Goal: Task Accomplishment & Management: Manage account settings

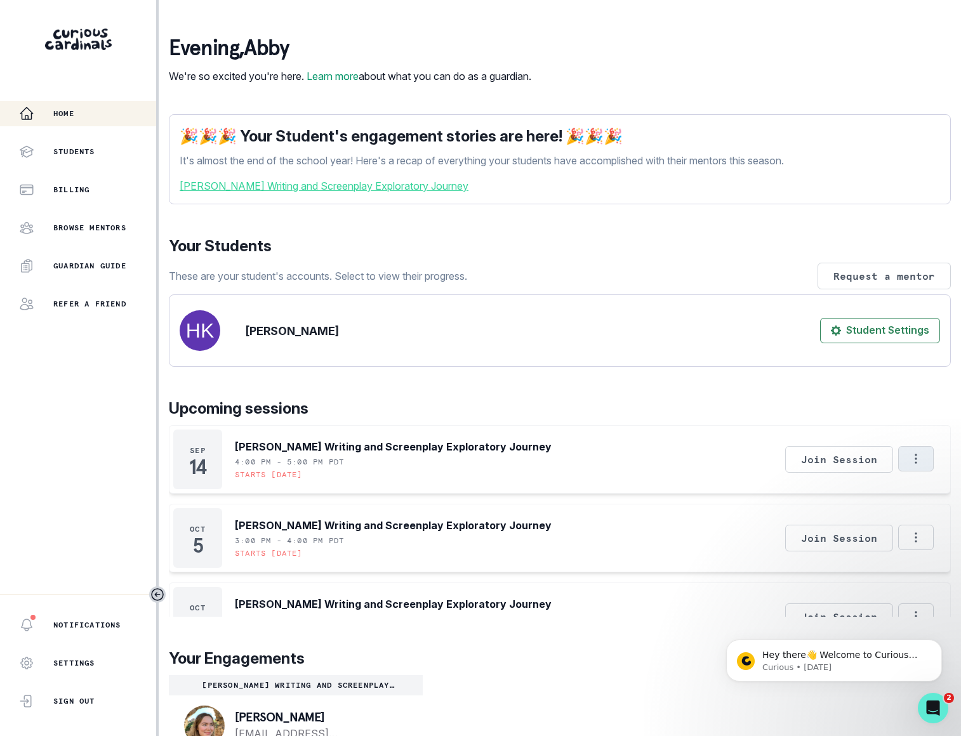
click at [909, 466] on icon "Options" at bounding box center [916, 459] width 14 height 14
click at [854, 531] on button "Cancel Session" at bounding box center [843, 531] width 141 height 23
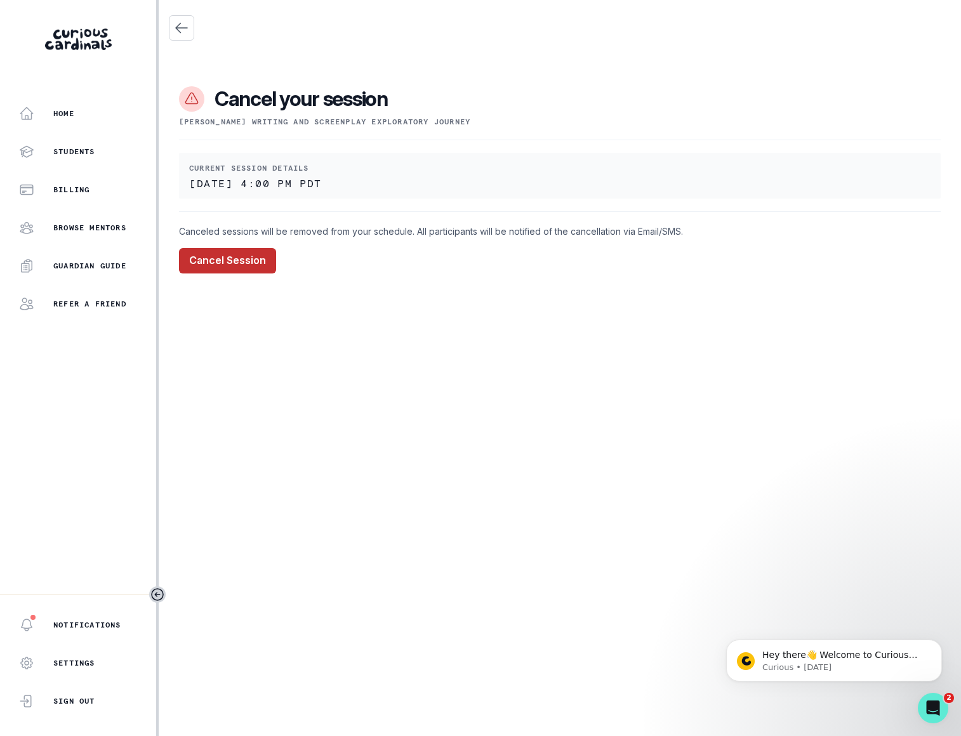
click at [213, 254] on button "Cancel Session" at bounding box center [227, 260] width 97 height 25
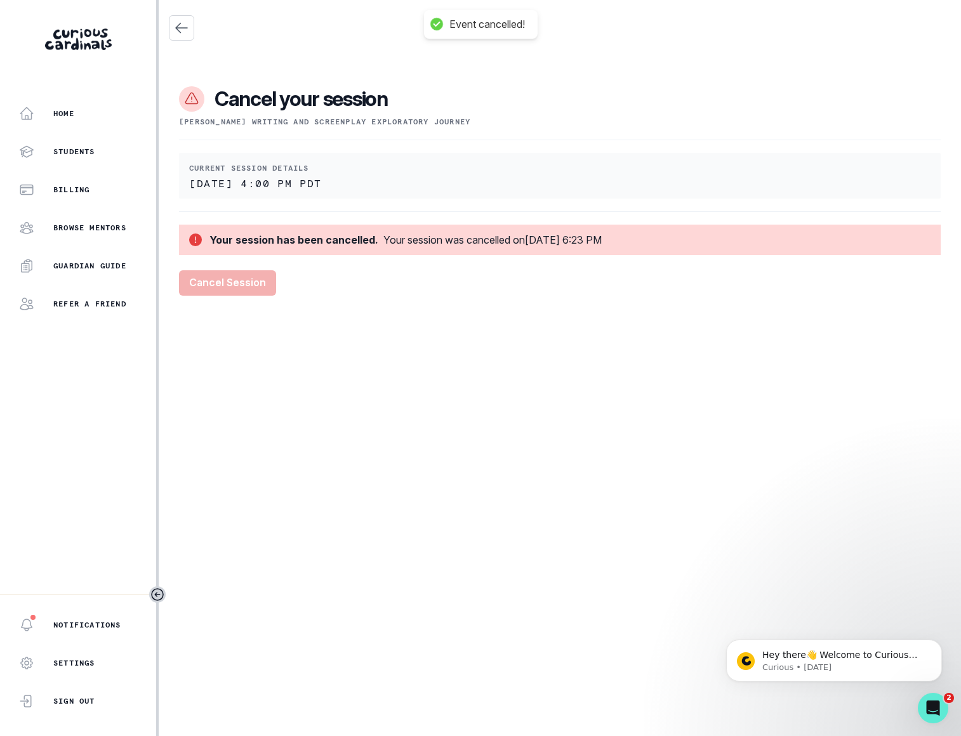
click at [196, 29] on div "Cancel your session [PERSON_NAME] Writing and Screenplay Exploratory Journey Cu…" at bounding box center [560, 155] width 782 height 280
click at [190, 29] on button "Close" at bounding box center [181, 27] width 25 height 25
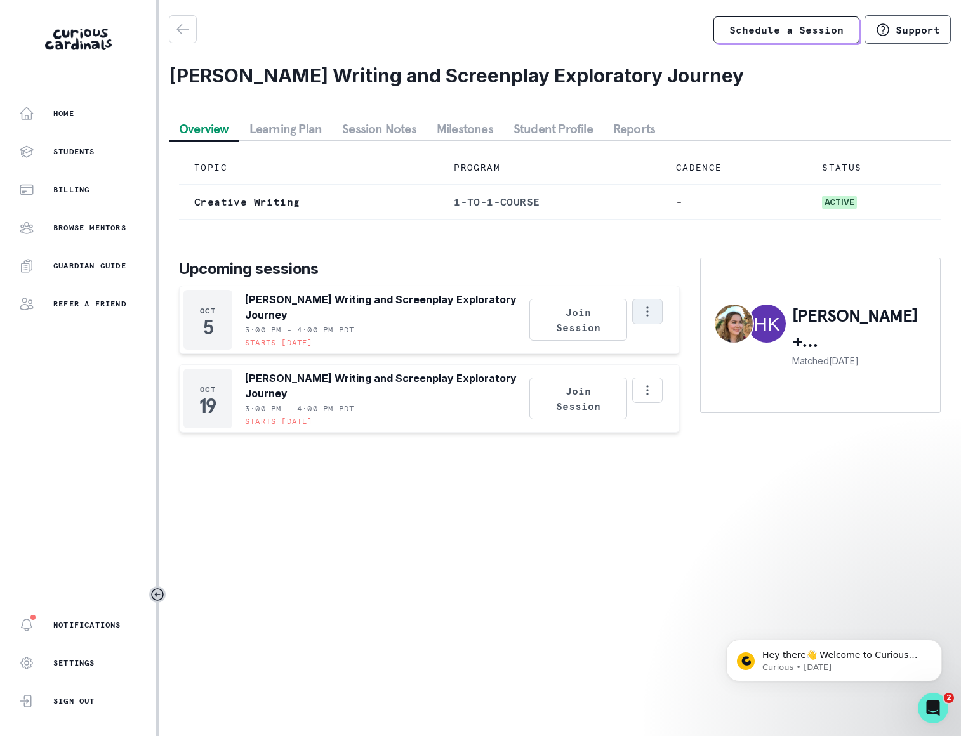
click at [650, 319] on icon "Options" at bounding box center [647, 312] width 14 height 14
click at [657, 387] on button "Cancel Session" at bounding box center [701, 387] width 141 height 23
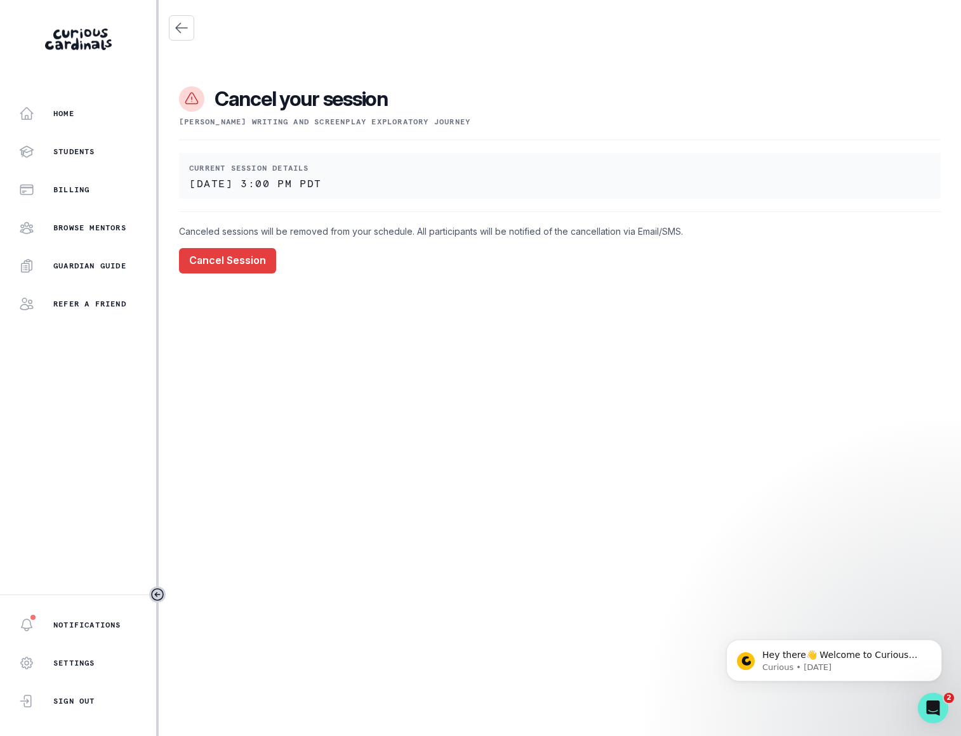
click at [228, 279] on div "Cancel your session [PERSON_NAME] Writing and Screenplay Exploratory Journey Cu…" at bounding box center [560, 149] width 782 height 299
click at [209, 253] on button "Cancel Session" at bounding box center [227, 260] width 97 height 25
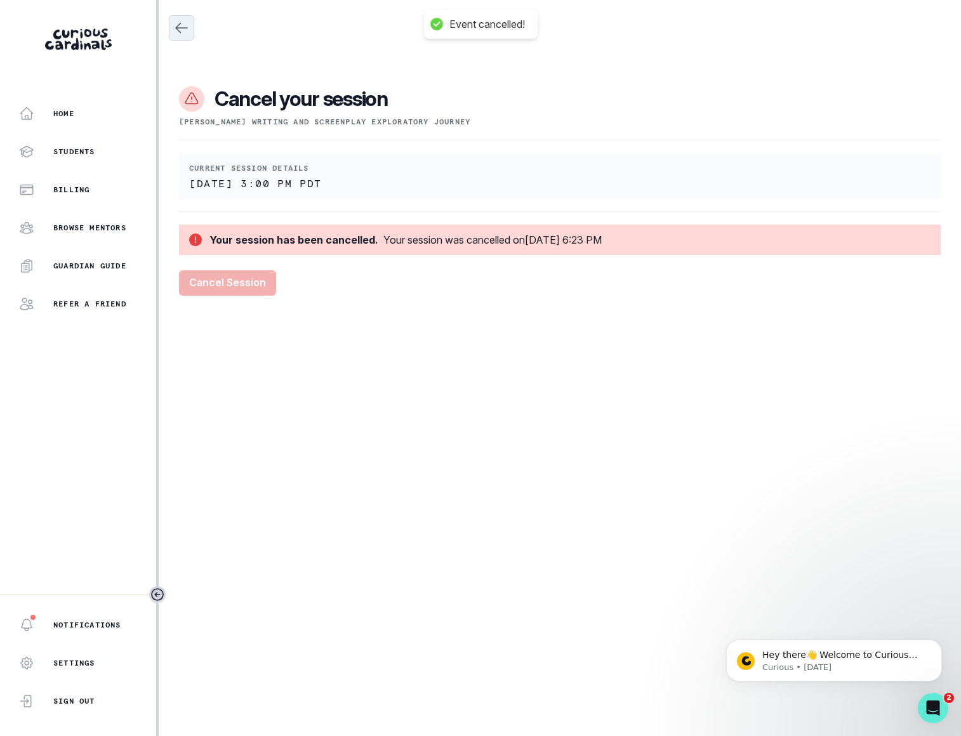
click at [183, 22] on icon "Close" at bounding box center [181, 27] width 15 height 15
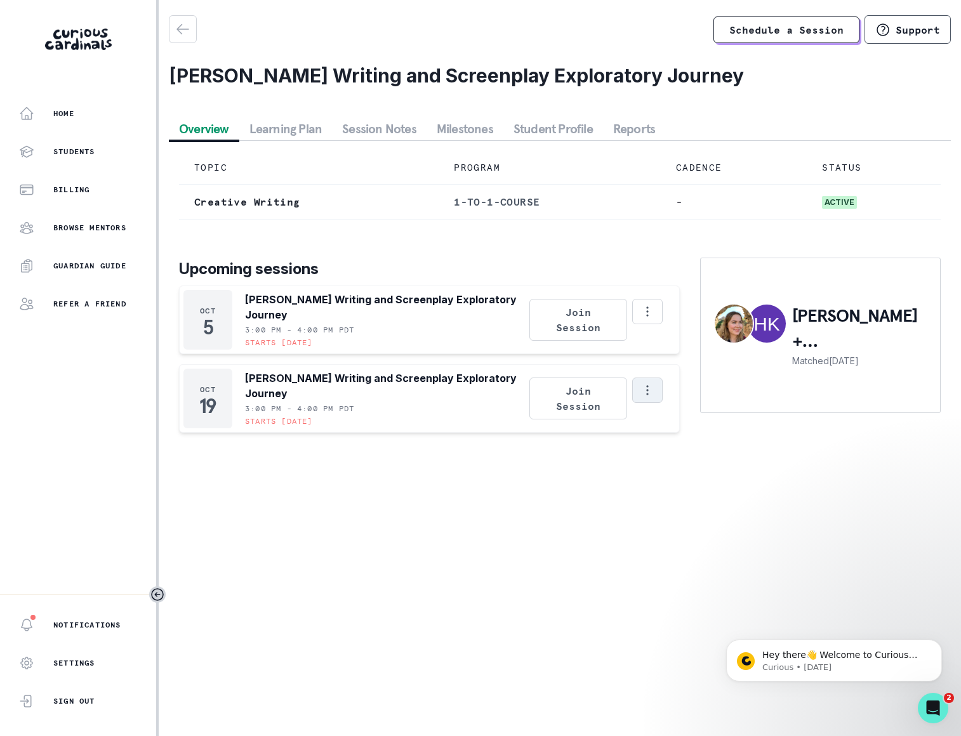
click at [648, 397] on icon "Options" at bounding box center [647, 390] width 14 height 14
click at [687, 471] on button "Cancel Session" at bounding box center [701, 466] width 141 height 23
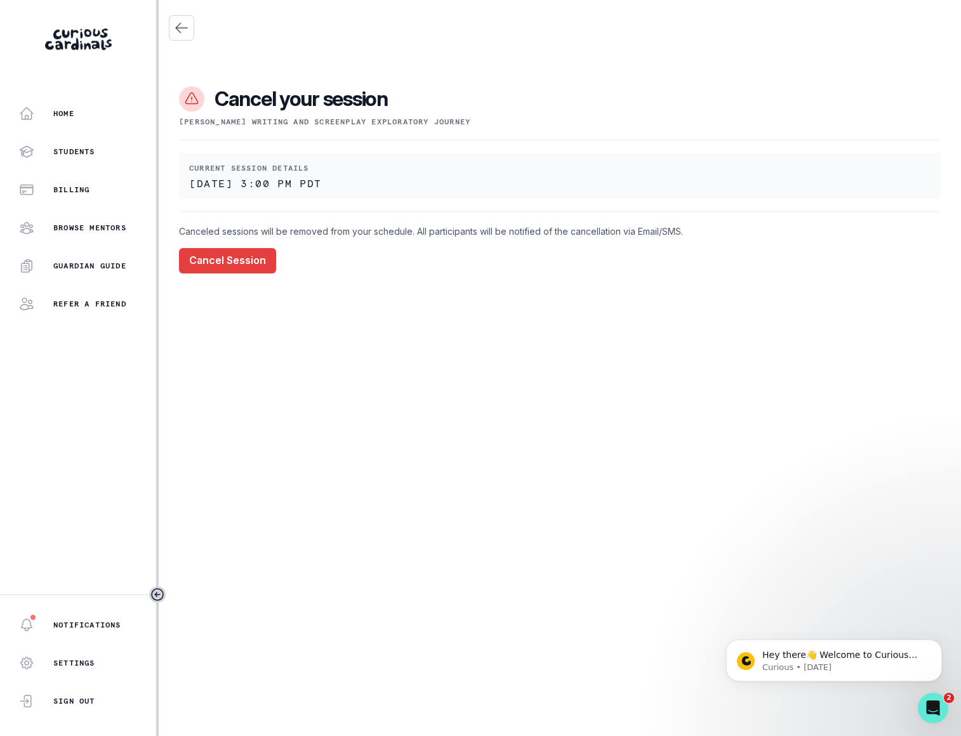
drag, startPoint x: 216, startPoint y: 256, endPoint x: 208, endPoint y: 227, distance: 31.1
click at [216, 256] on button "Cancel Session" at bounding box center [227, 260] width 97 height 25
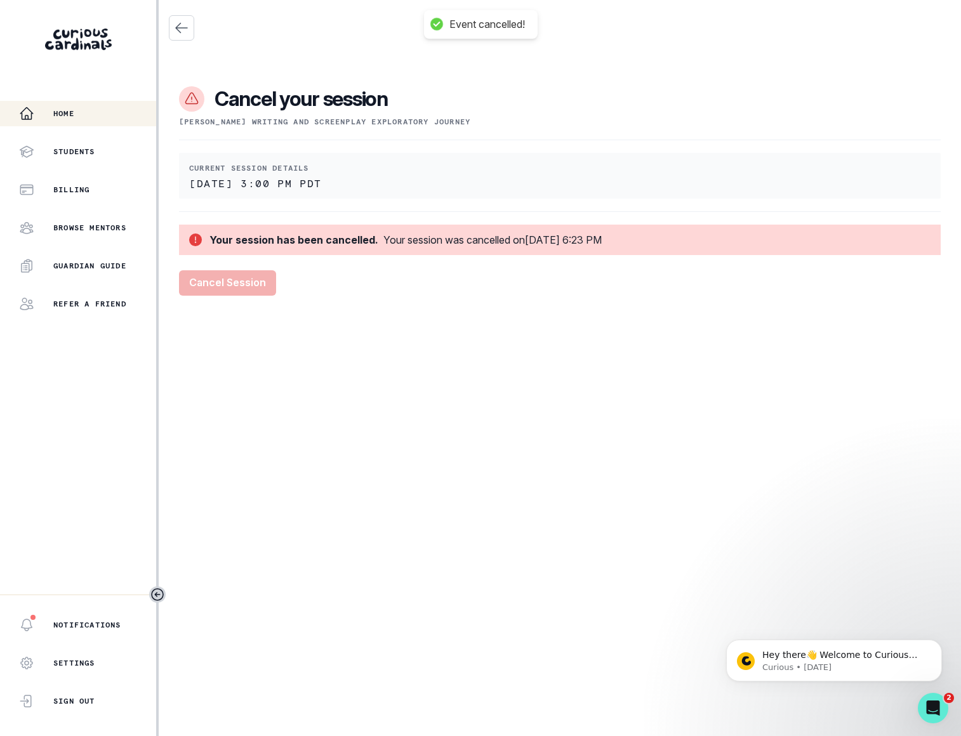
click at [80, 115] on div "Home" at bounding box center [87, 113] width 137 height 15
